Goal: Find specific page/section: Find specific page/section

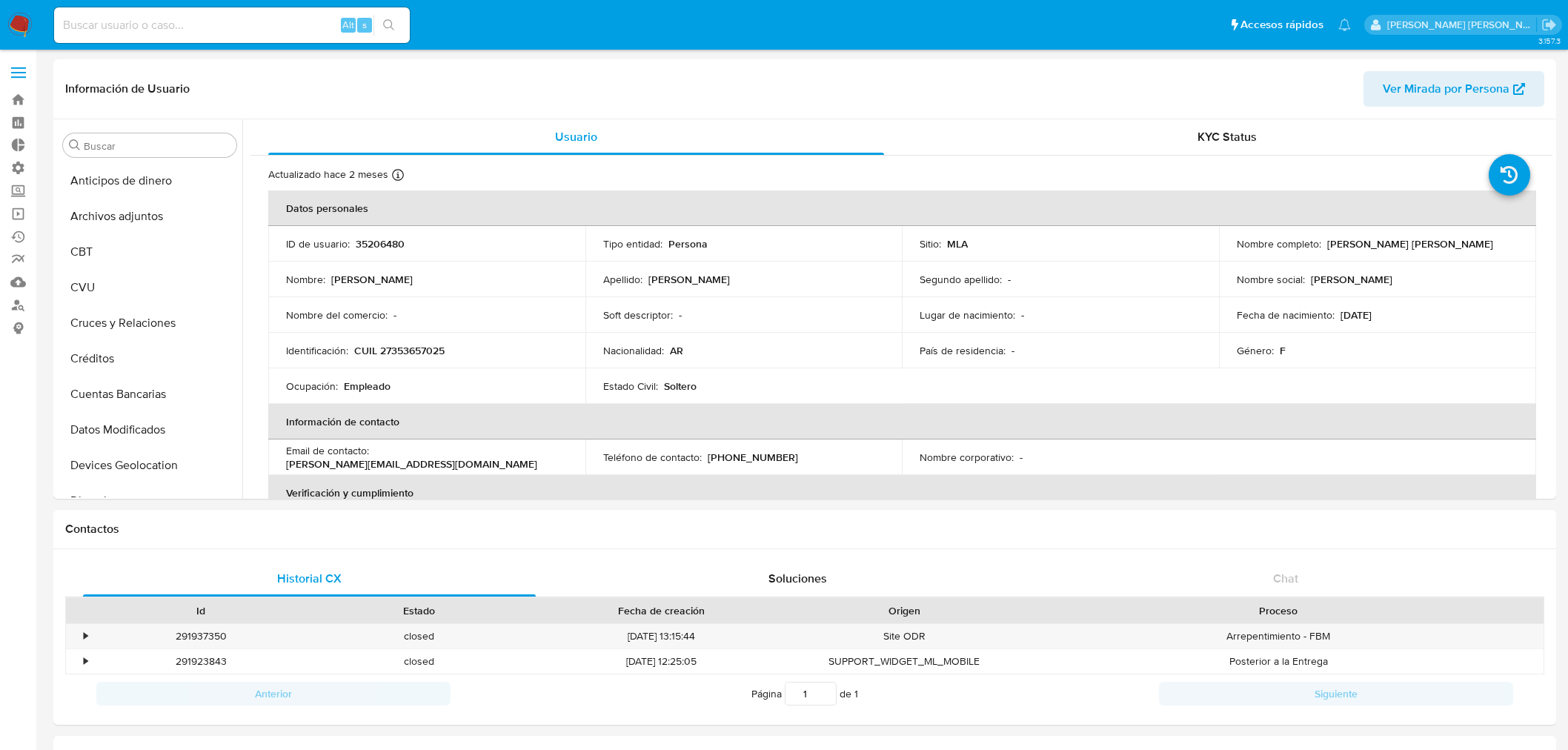
select select "10"
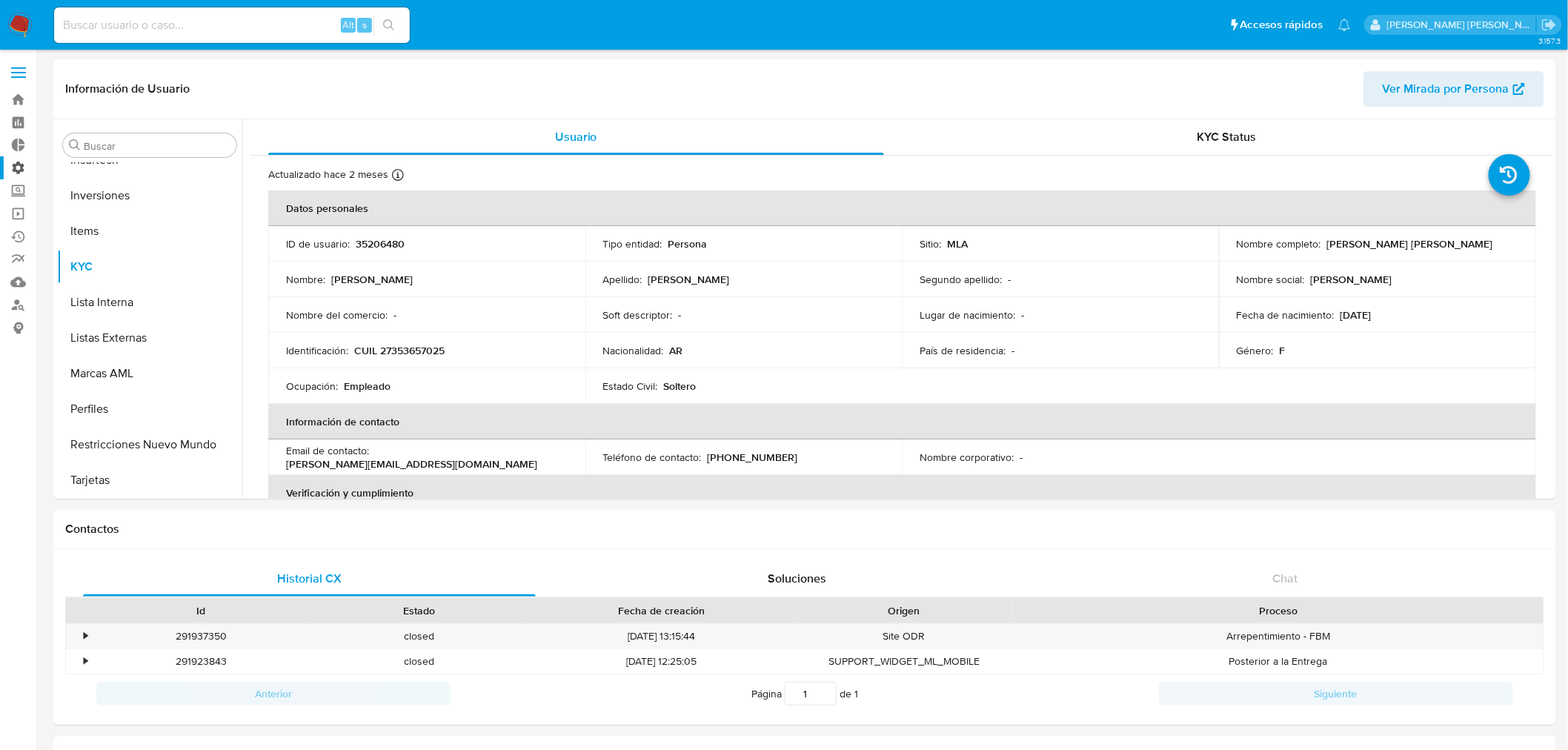
click at [12, 166] on label "Administración" at bounding box center [88, 168] width 176 height 23
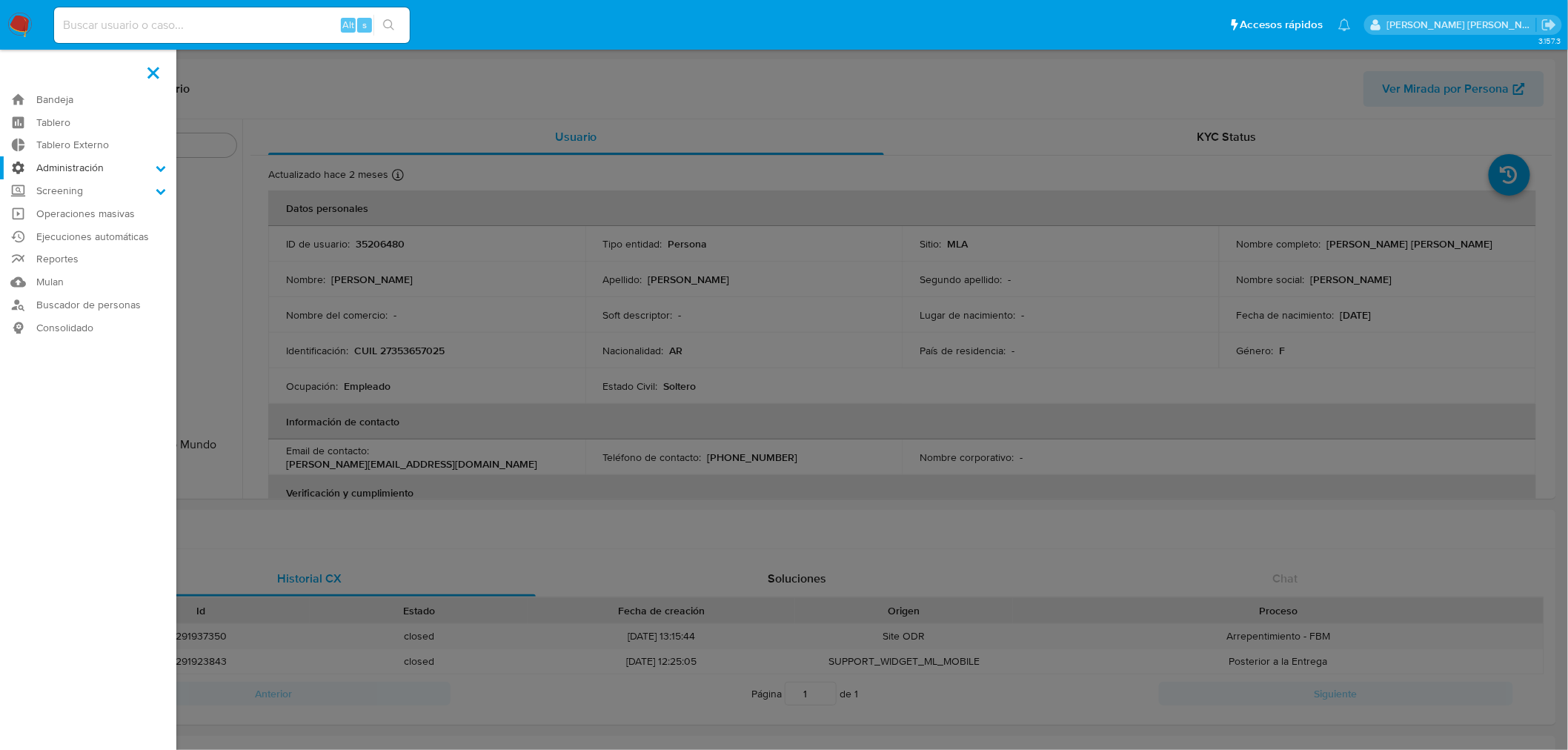
click at [0, 0] on input "Administración" at bounding box center [0, 0] width 0 height 0
click at [74, 184] on link "Reglas" at bounding box center [88, 189] width 176 height 19
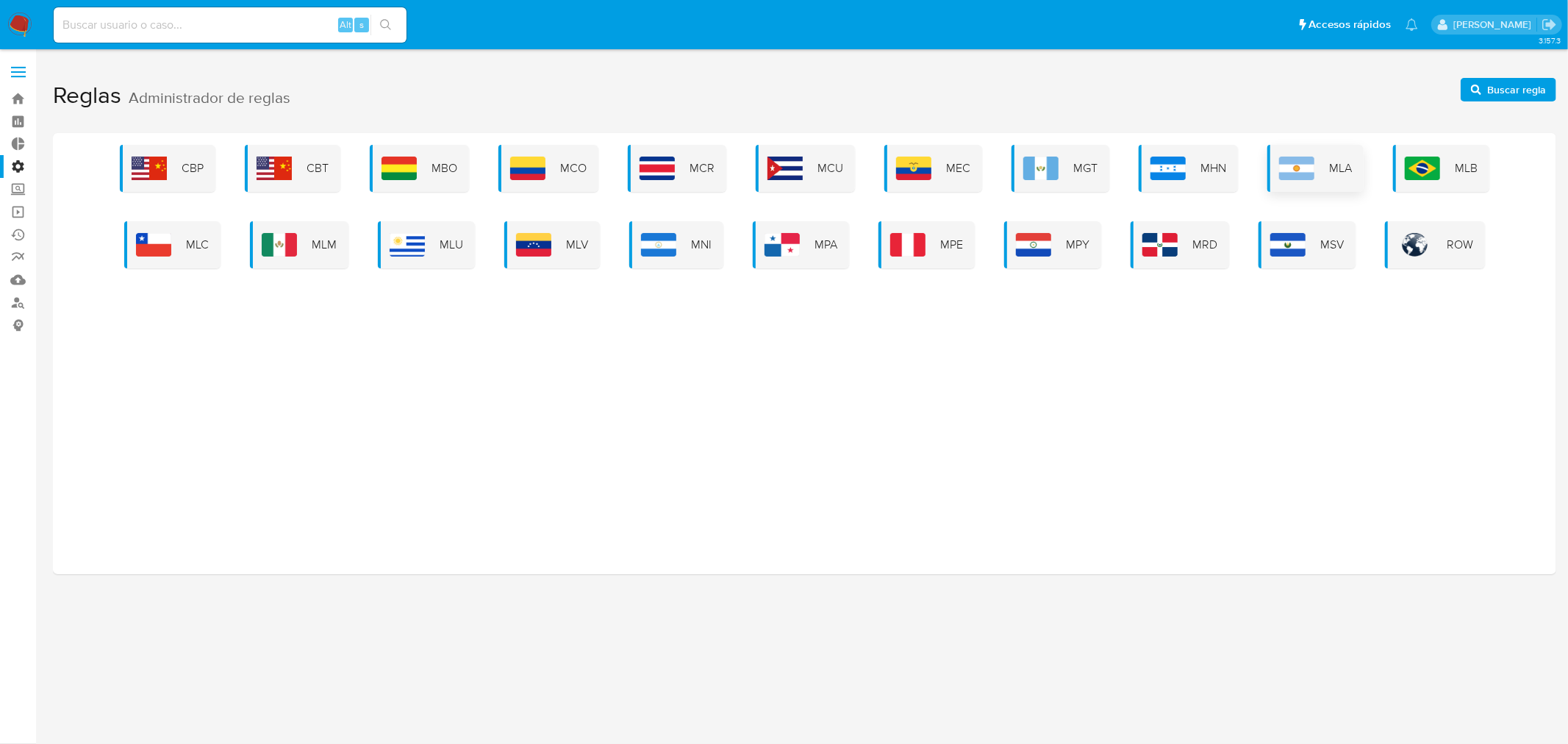
click at [1309, 150] on div "MLA" at bounding box center [1315, 168] width 96 height 47
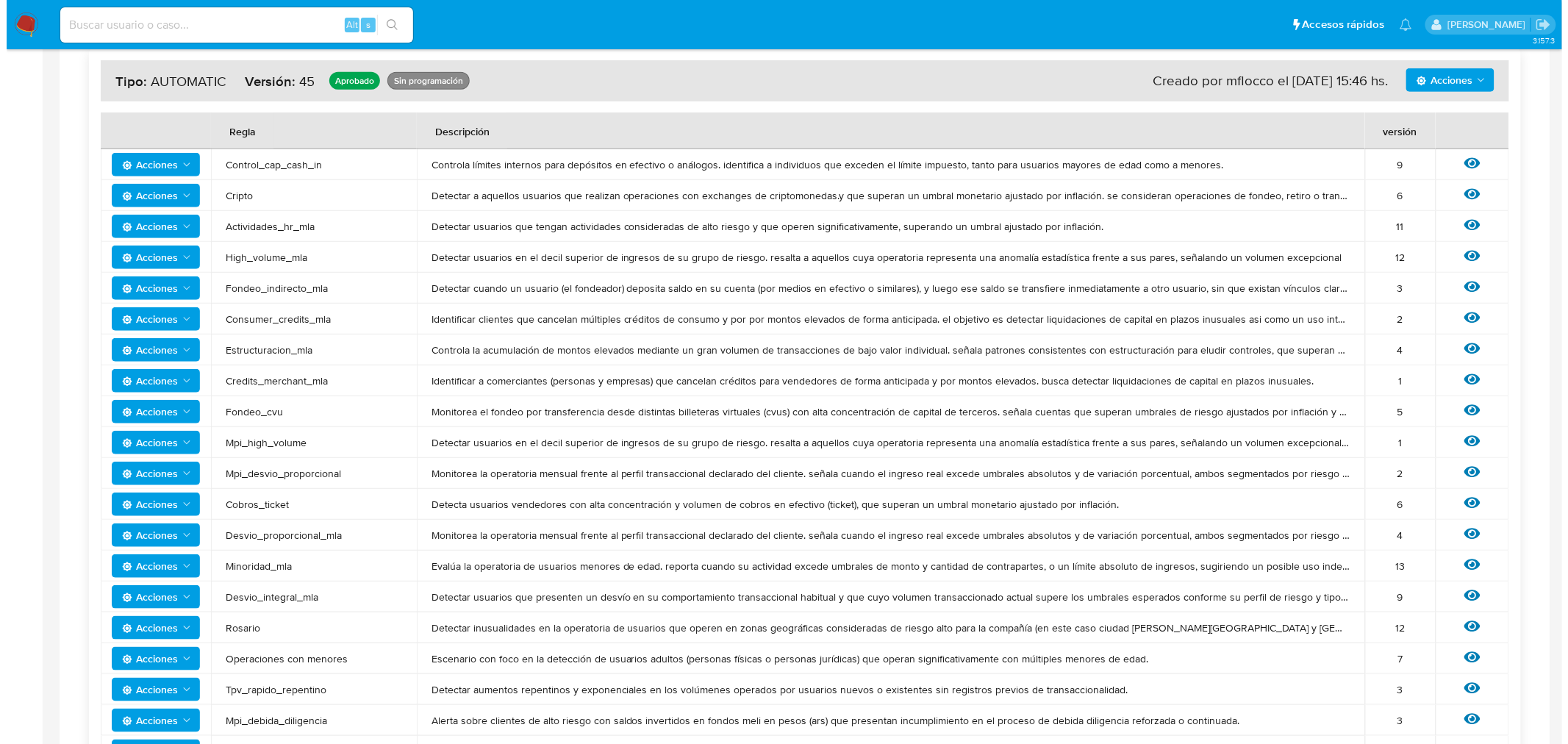
scroll to position [408, 0]
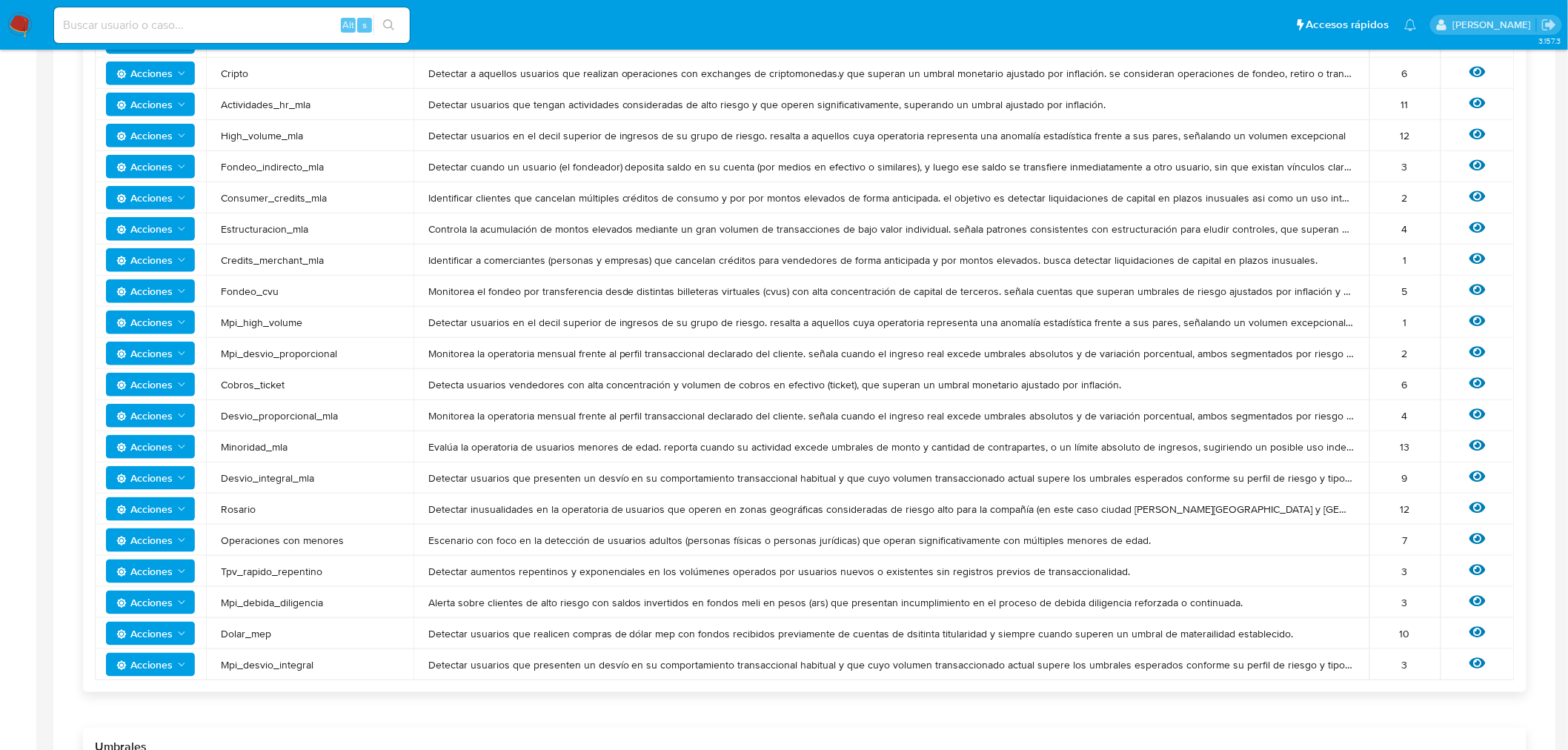
click at [1477, 567] on icon at bounding box center [1477, 570] width 16 height 16
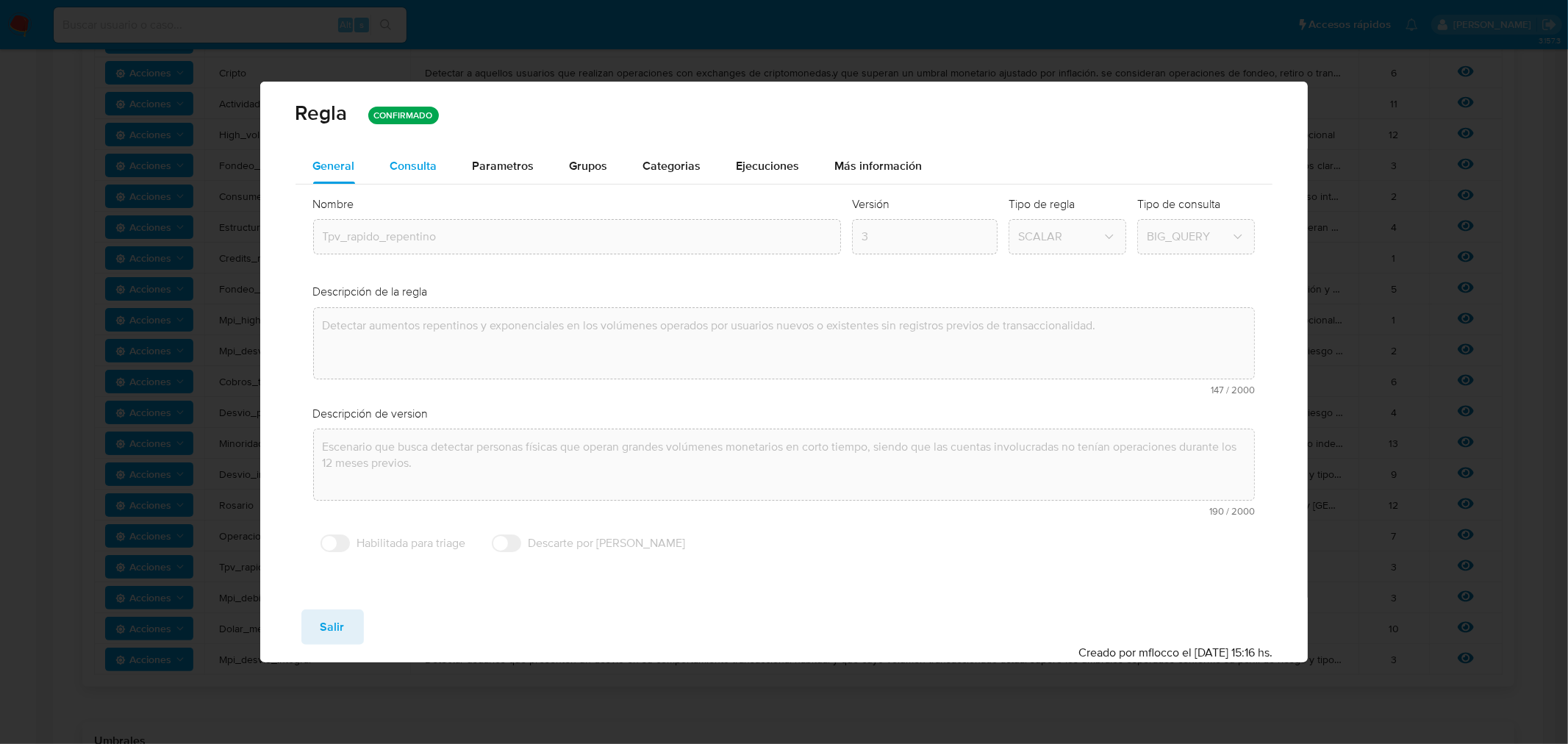
click at [414, 165] on span "Consulta" at bounding box center [414, 166] width 47 height 17
